Goal: Information Seeking & Learning: Learn about a topic

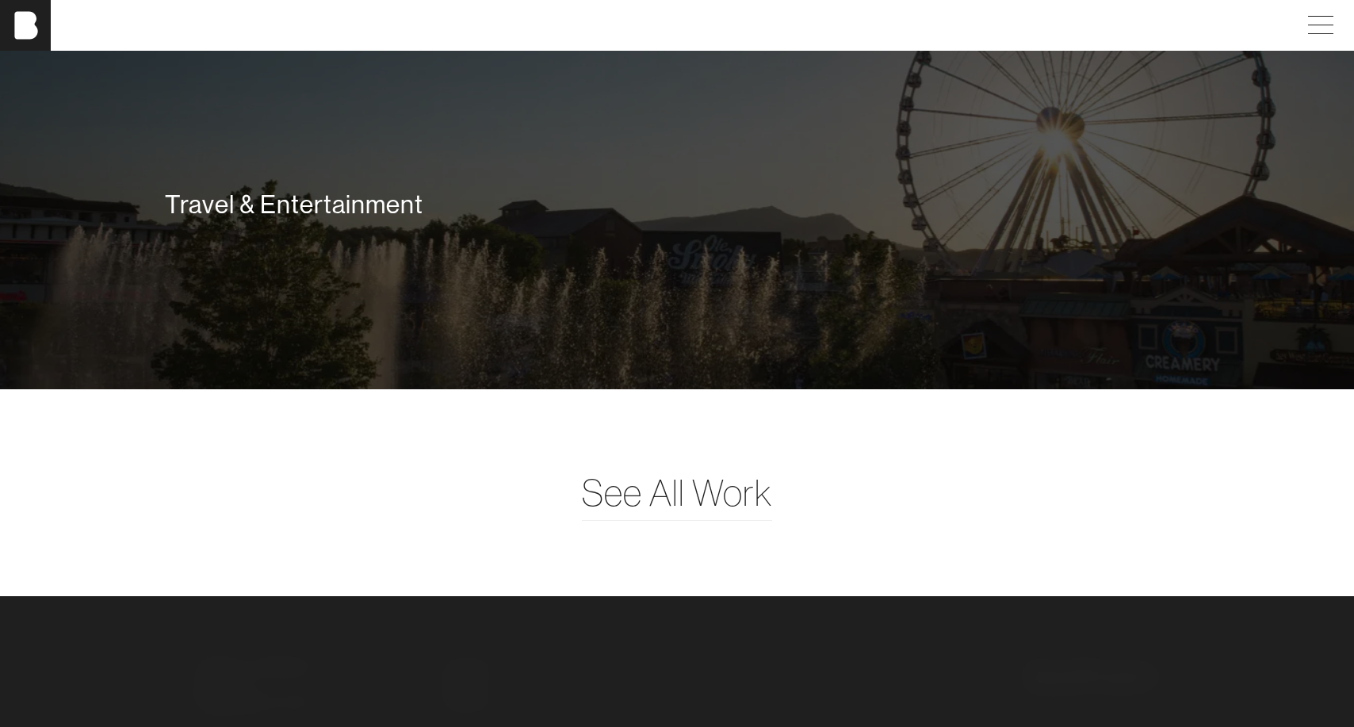
scroll to position [4039, 0]
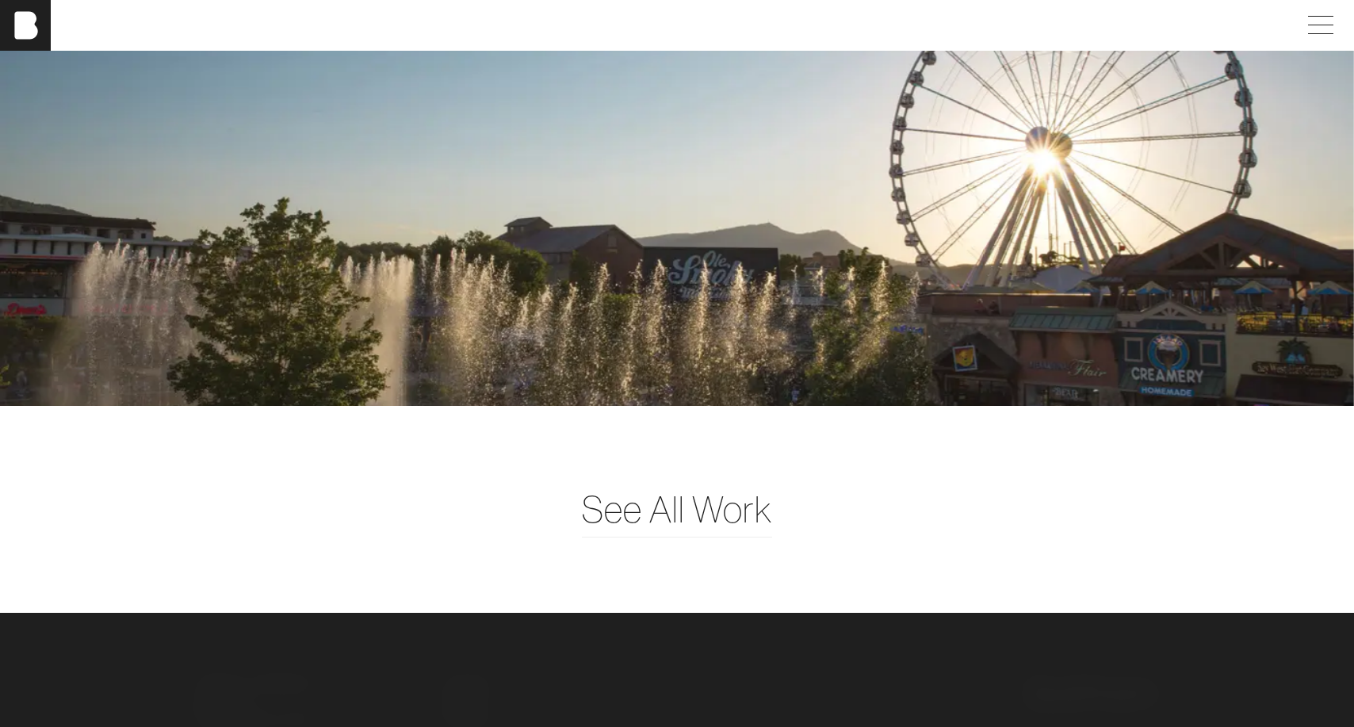
click at [745, 237] on div "Travel & Entertainment" at bounding box center [676, 221] width 1023 height 32
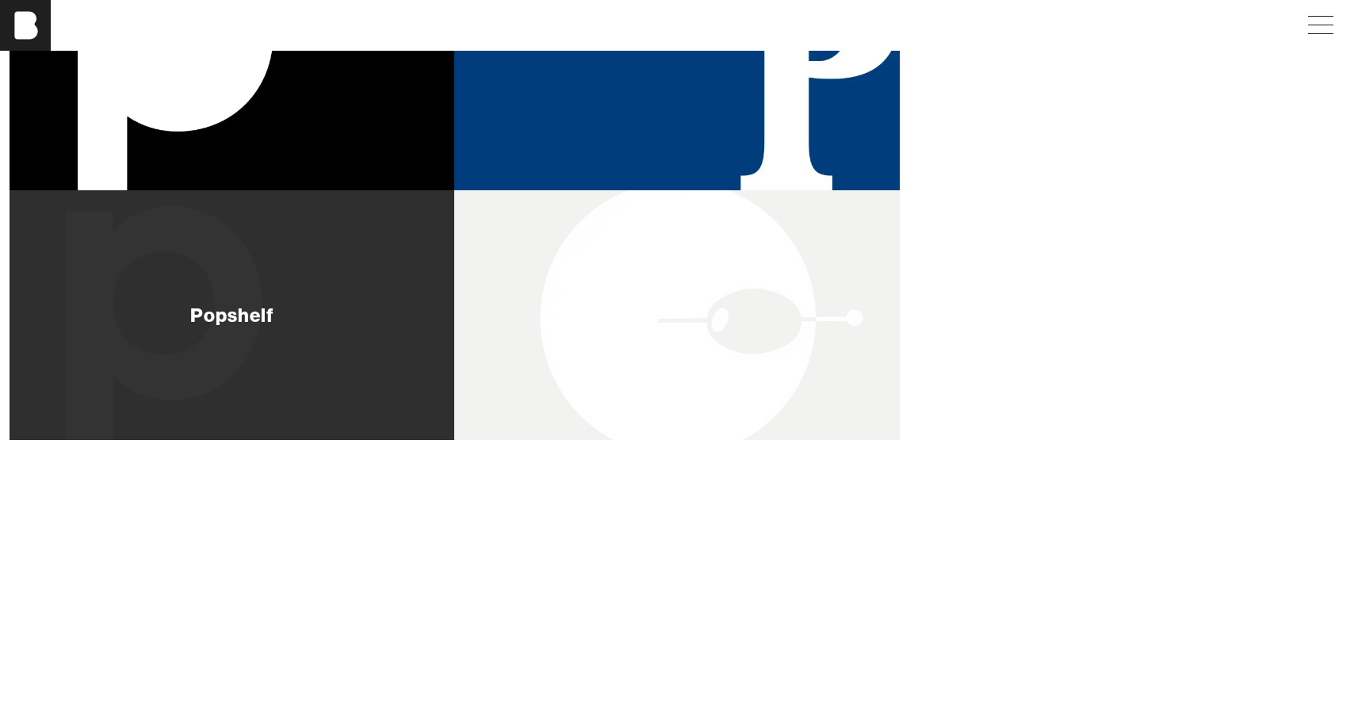
scroll to position [405, 0]
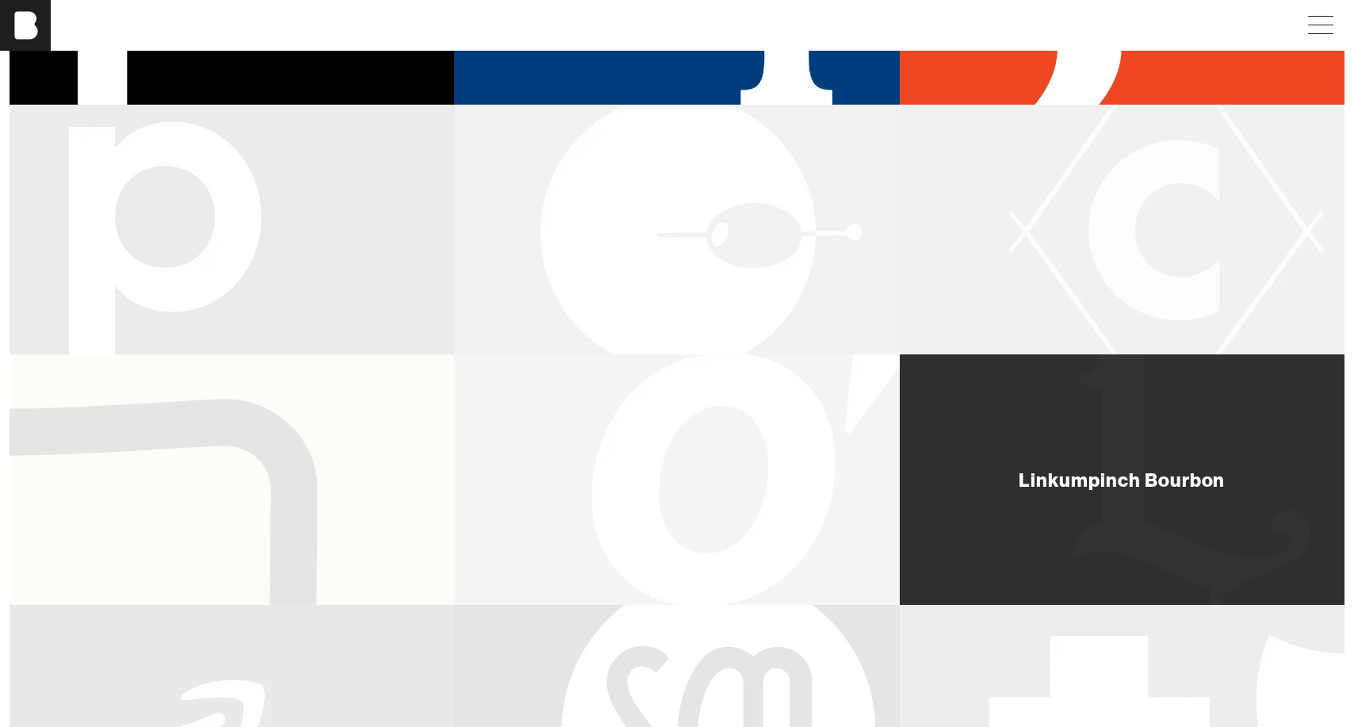
click at [1128, 489] on div "Linkumpinch Bourbon" at bounding box center [1122, 479] width 206 height 19
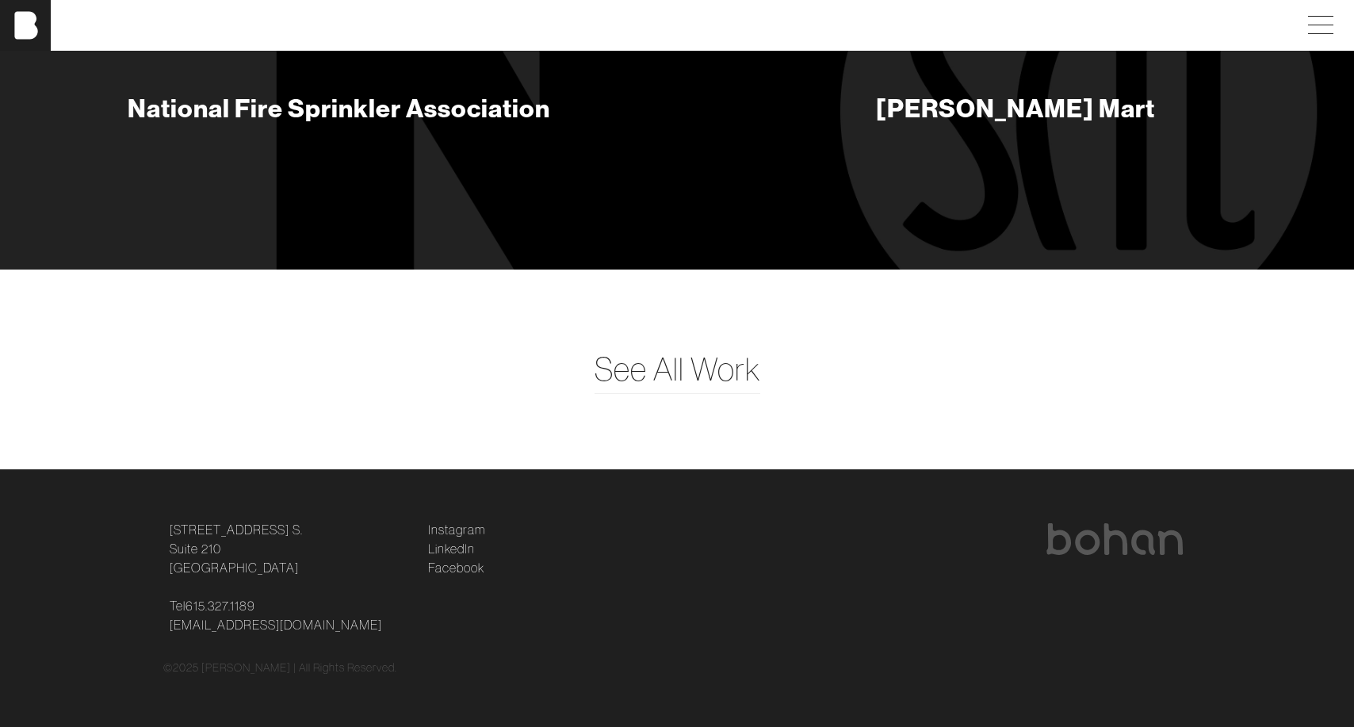
scroll to position [7204, 0]
click at [1336, 32] on span at bounding box center [1317, 25] width 36 height 29
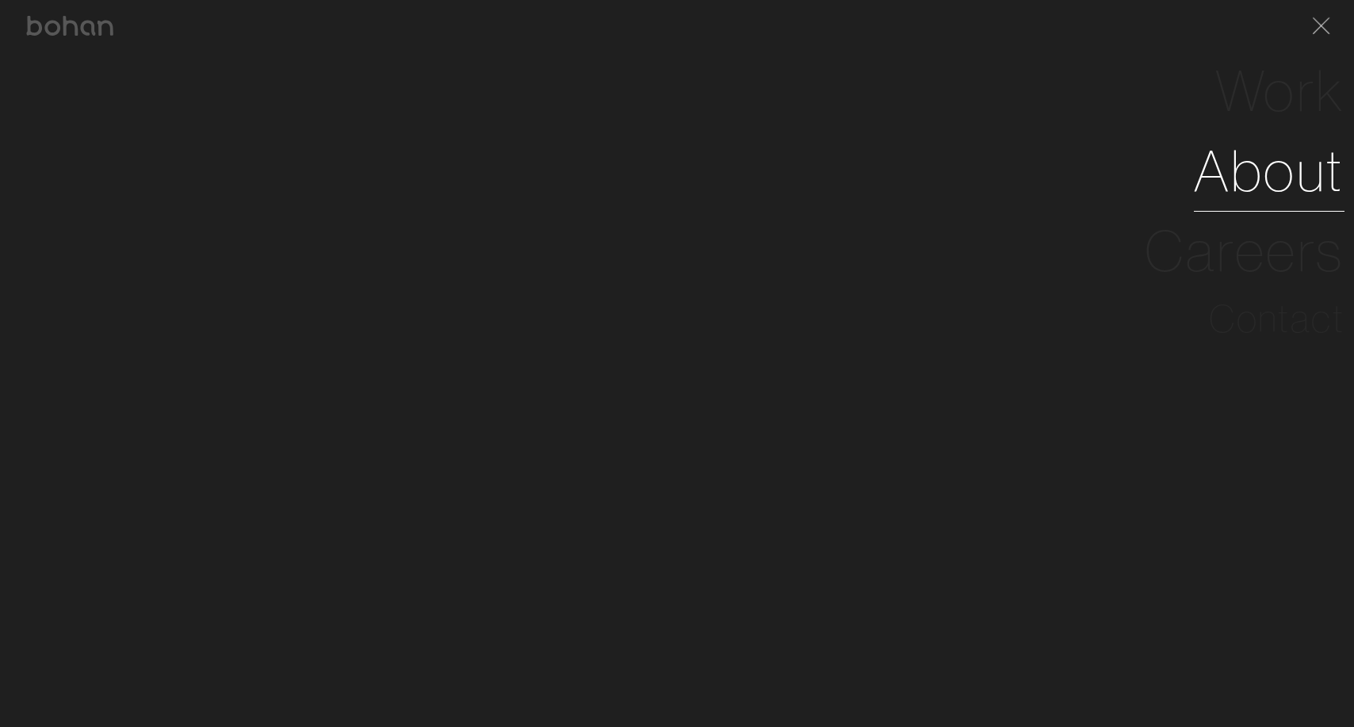
click at [1264, 211] on link "About" at bounding box center [1269, 171] width 151 height 80
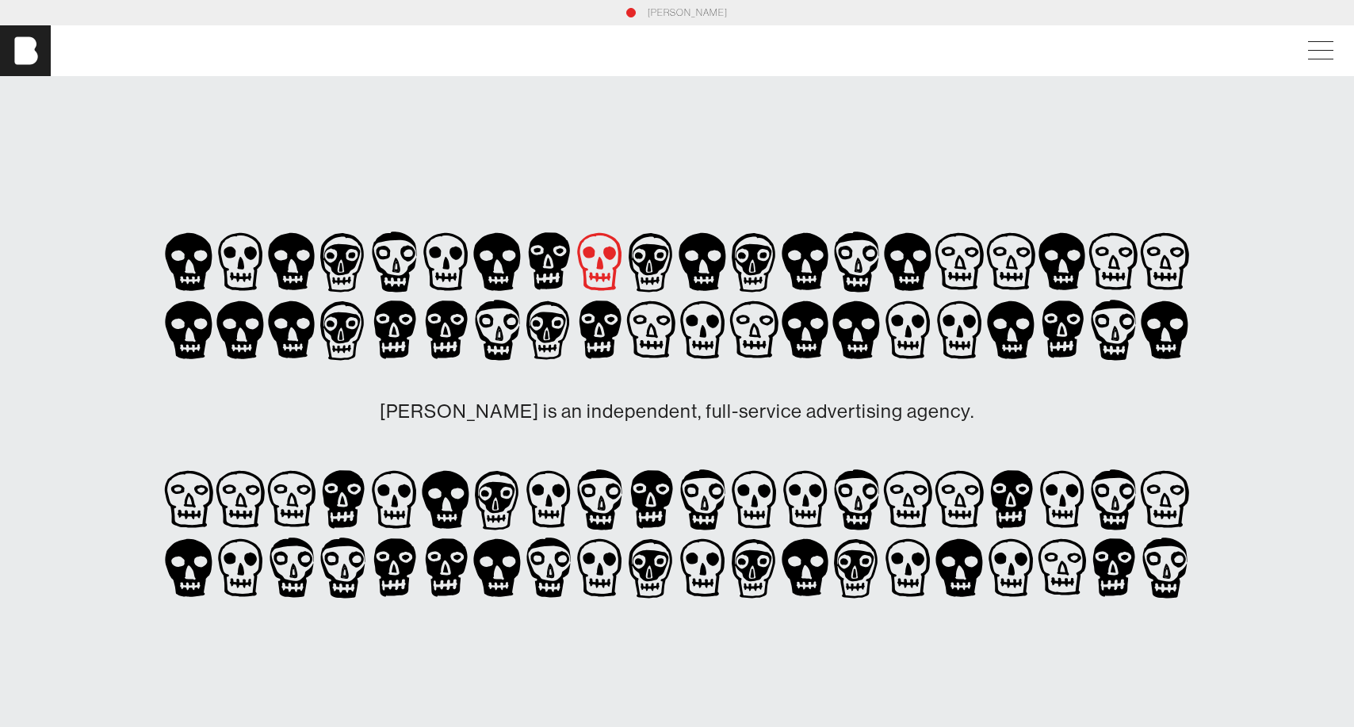
click at [600, 267] on icon at bounding box center [600, 263] width 7 height 13
click at [651, 270] on icon at bounding box center [651, 262] width 44 height 59
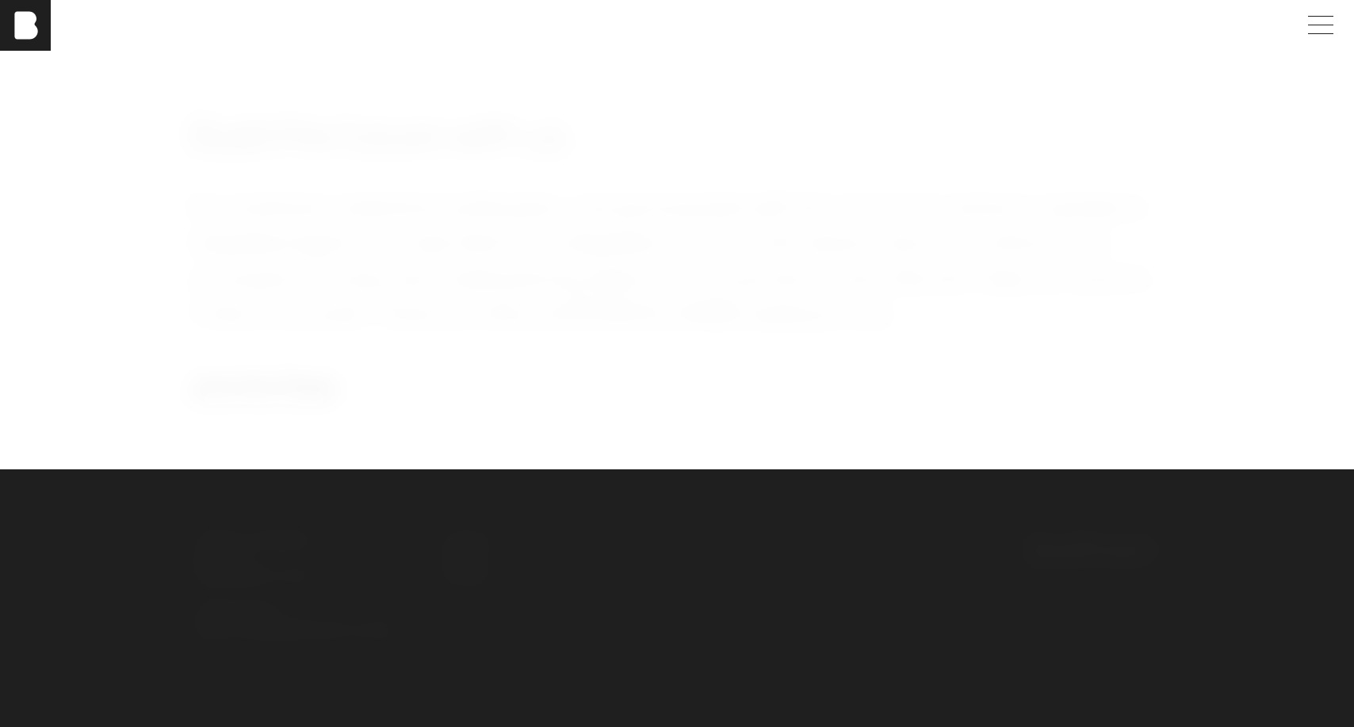
scroll to position [3035, 0]
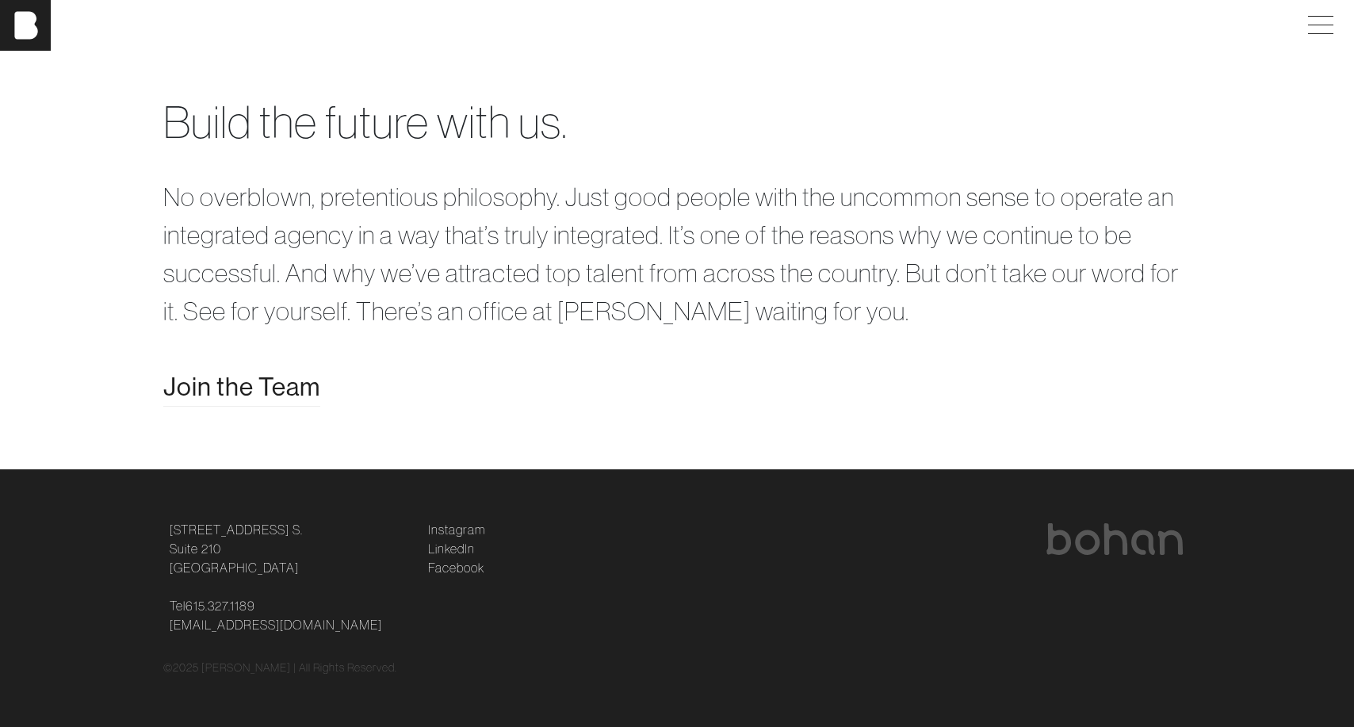
scroll to position [4022, 0]
